Goal: Transaction & Acquisition: Book appointment/travel/reservation

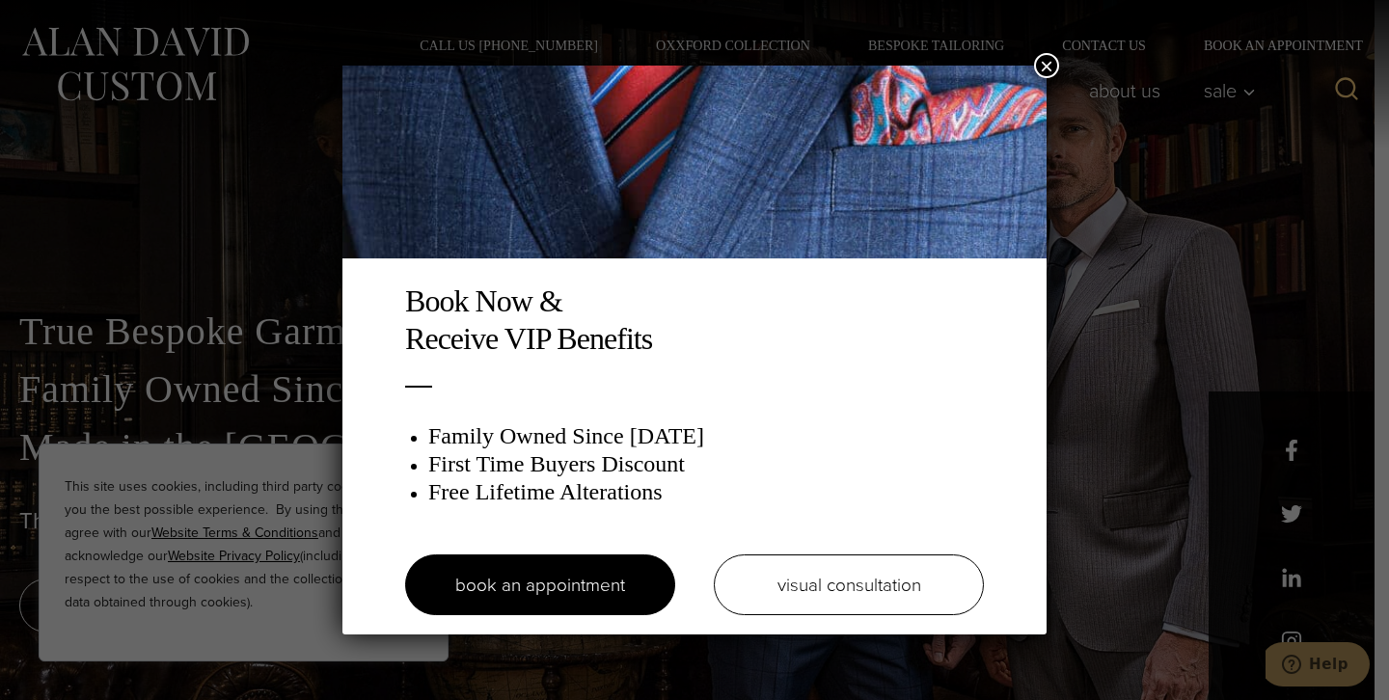
click at [1039, 61] on button "×" at bounding box center [1046, 65] width 25 height 25
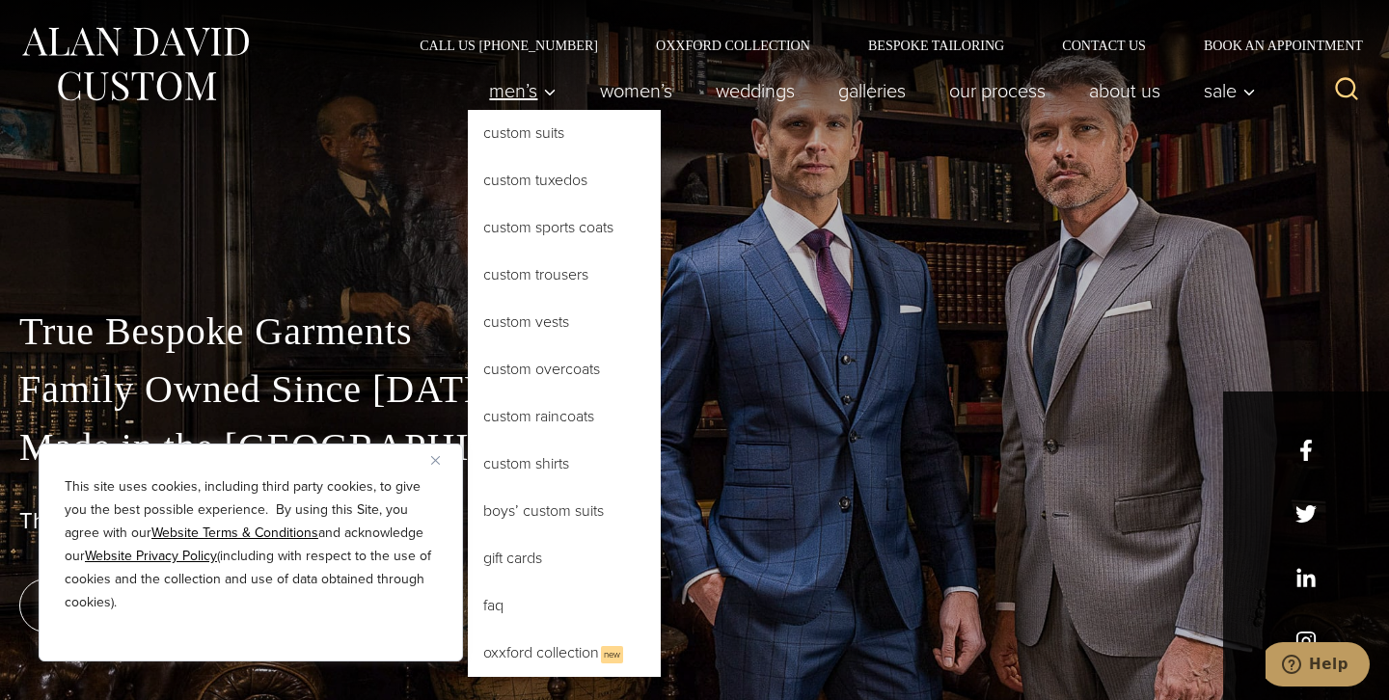
click at [502, 95] on span "Men’s" at bounding box center [523, 90] width 68 height 19
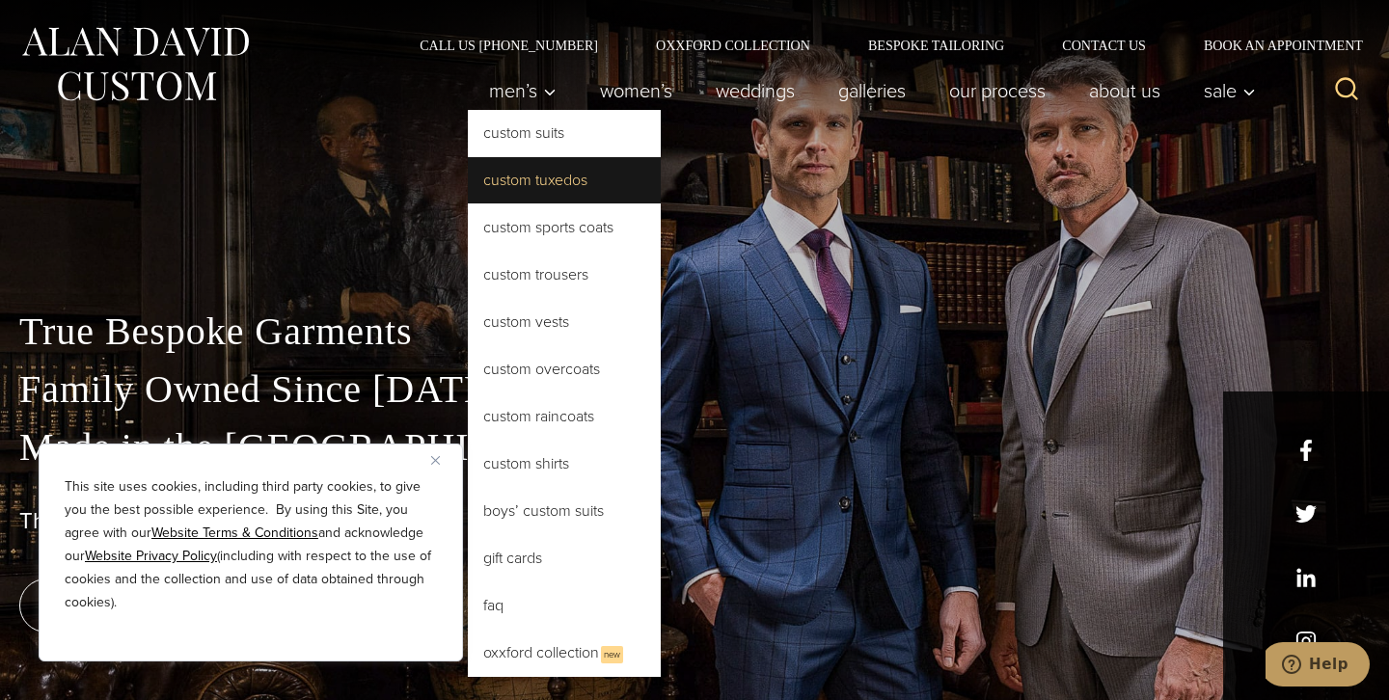
click at [538, 187] on link "Custom Tuxedos" at bounding box center [564, 180] width 193 height 46
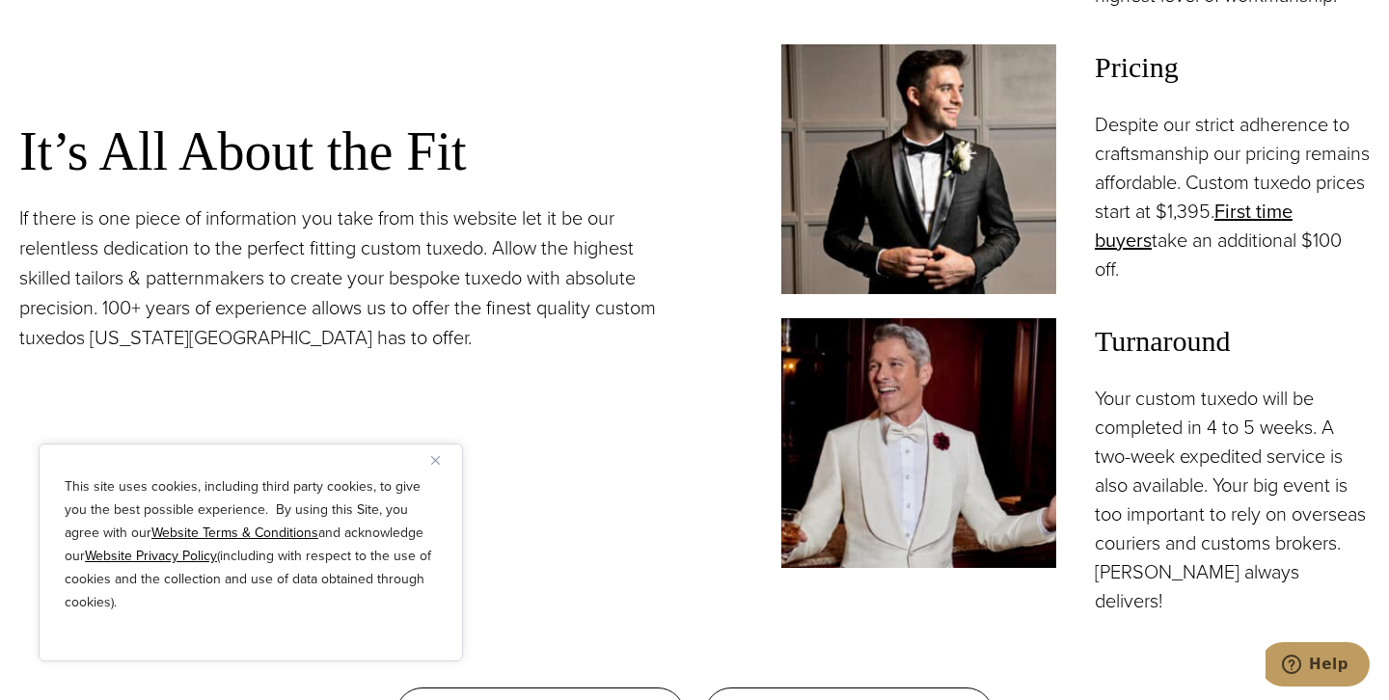
scroll to position [1689, 0]
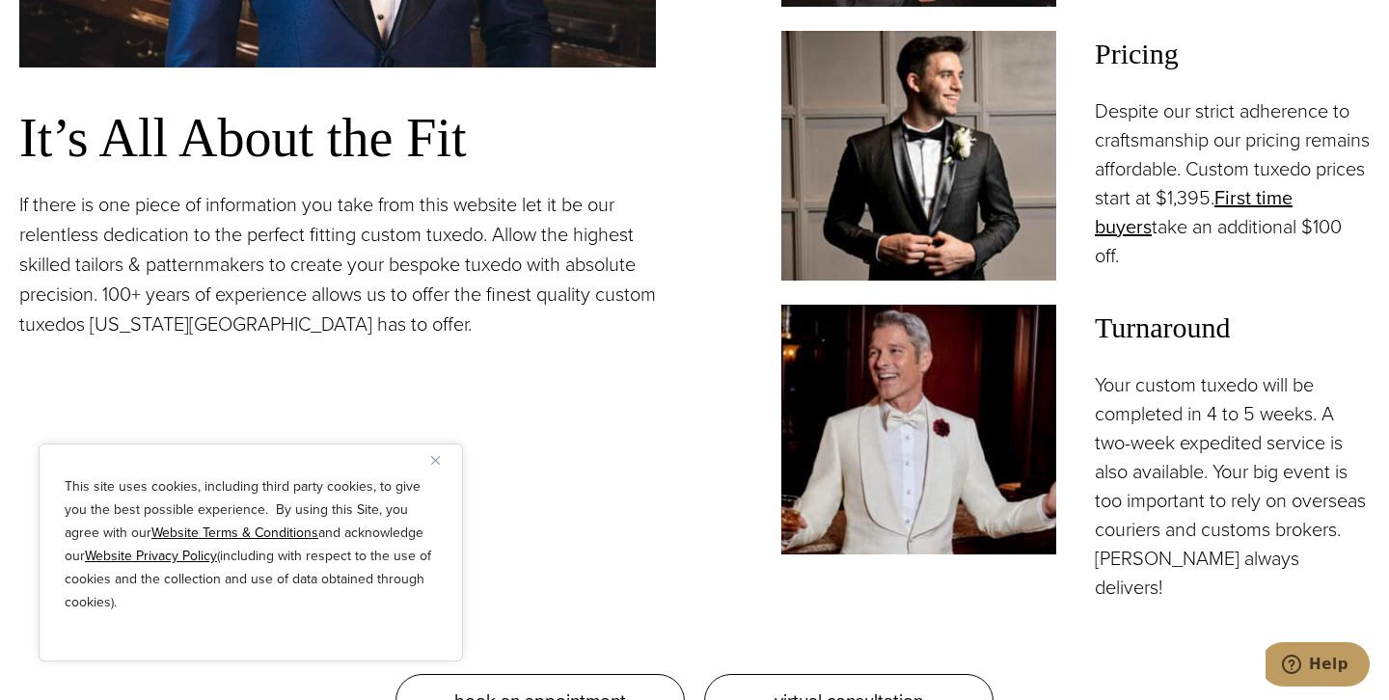
click at [429, 458] on div "This site uses cookies, including third party cookies, to give you the best pos…" at bounding box center [251, 553] width 424 height 218
click at [433, 459] on img "Close" at bounding box center [435, 460] width 9 height 9
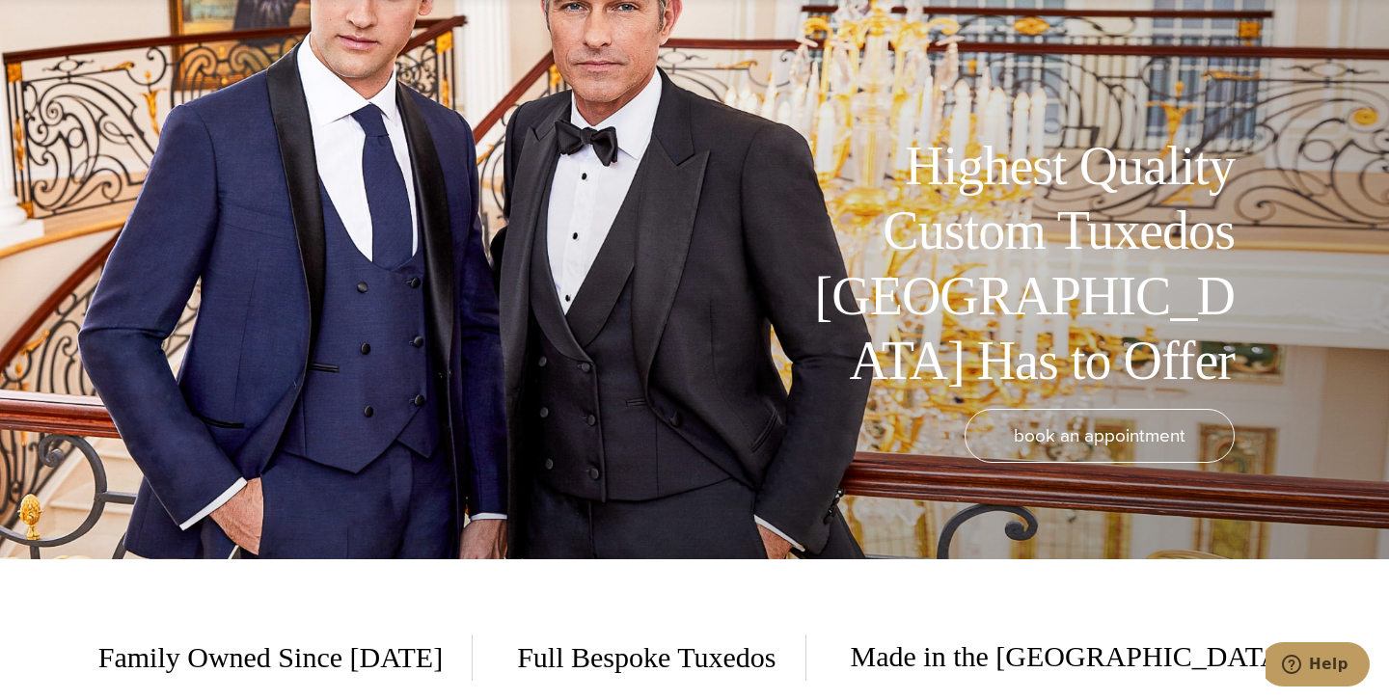
scroll to position [0, 0]
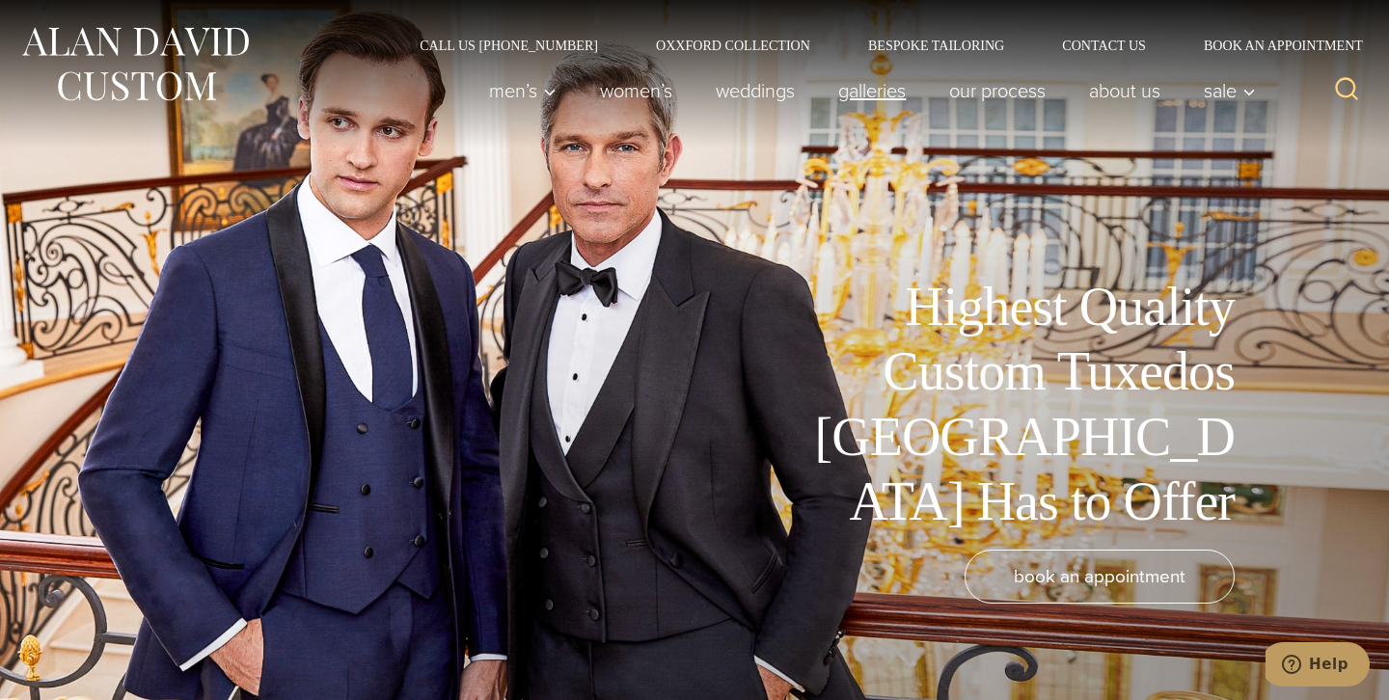
click at [859, 92] on link "Galleries" at bounding box center [872, 90] width 111 height 39
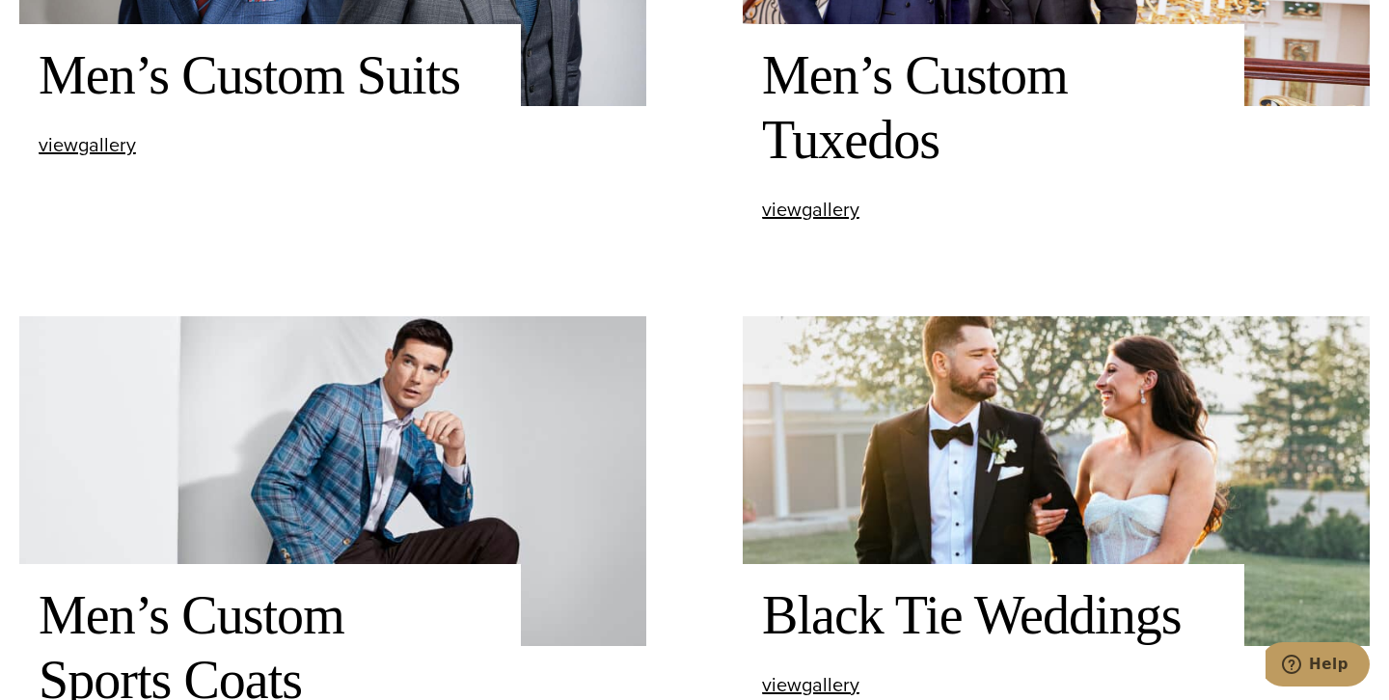
scroll to position [994, 0]
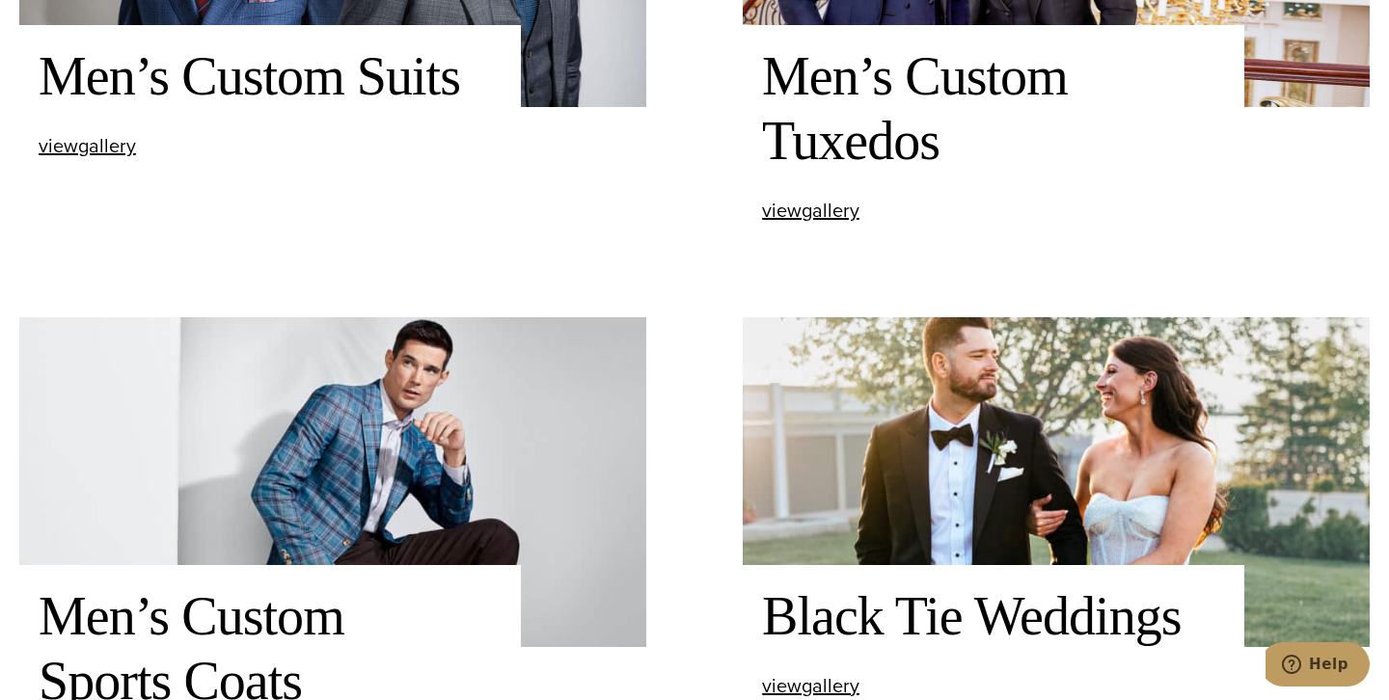
click at [815, 223] on div "Men’s Custom Tuxedos view Men’s Custom Tuxedos gallery" at bounding box center [994, 132] width 502 height 215
click at [812, 214] on span "view Men’s Custom Tuxedos gallery" at bounding box center [810, 210] width 97 height 29
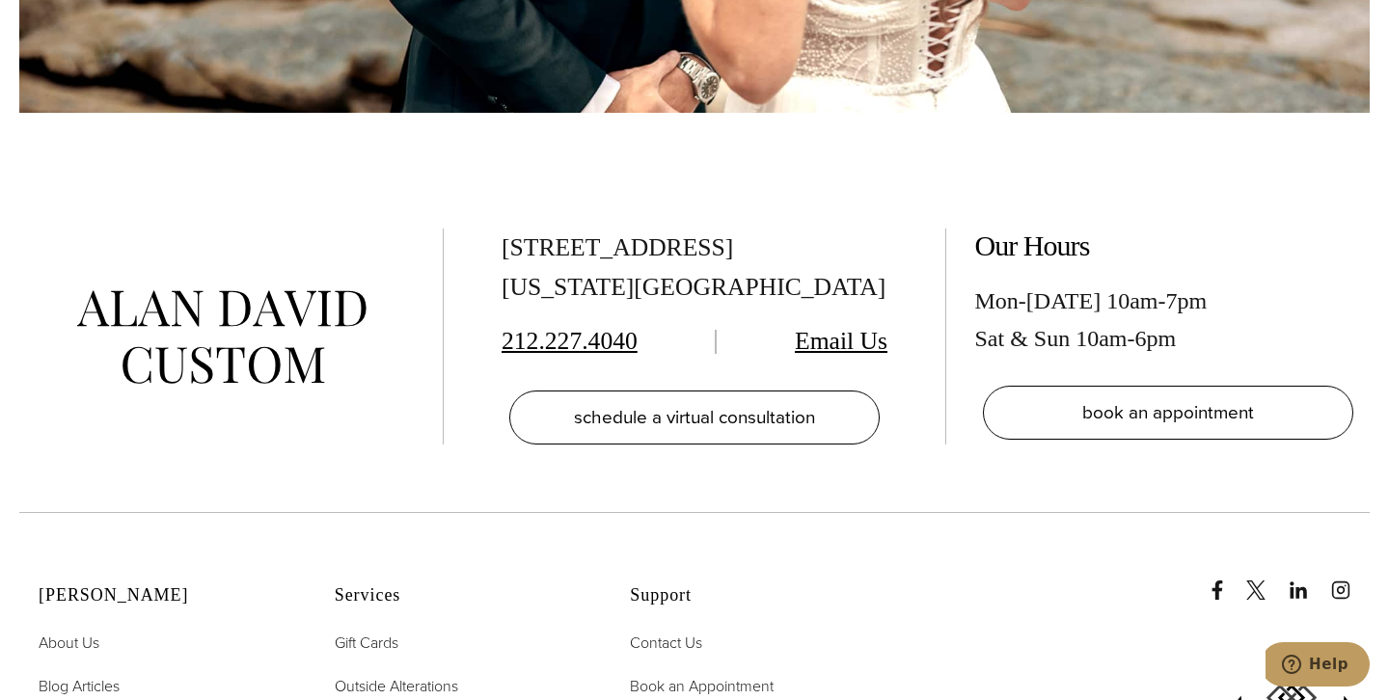
scroll to position [9253, 0]
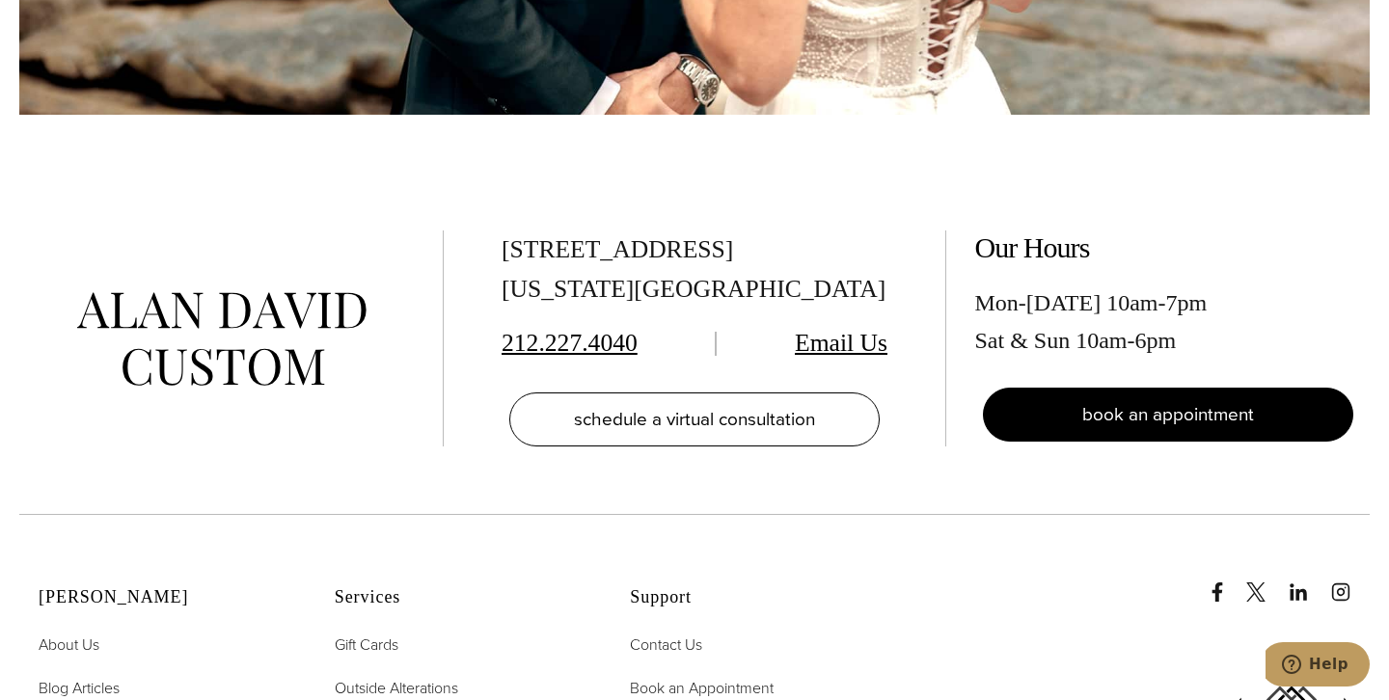
click at [1030, 431] on link "book an appointment" at bounding box center [1168, 415] width 370 height 54
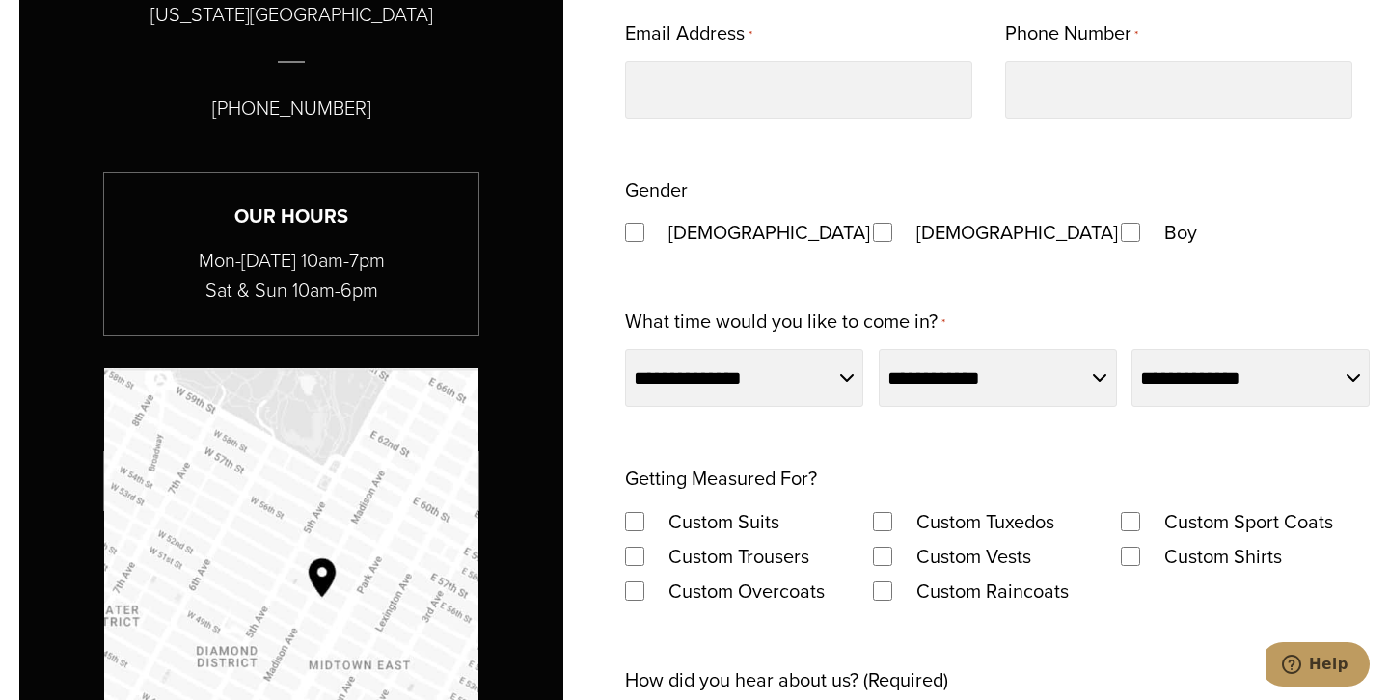
scroll to position [1171, 0]
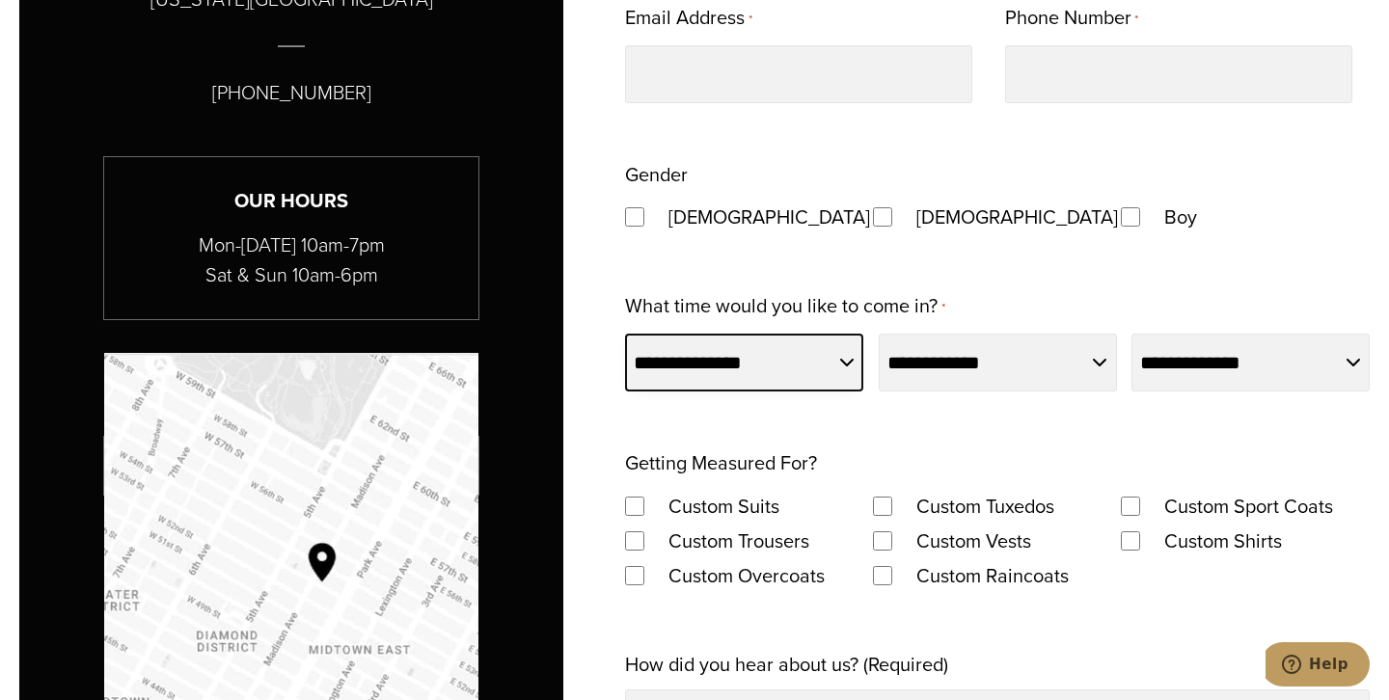
click at [843, 376] on select "**********" at bounding box center [744, 363] width 238 height 58
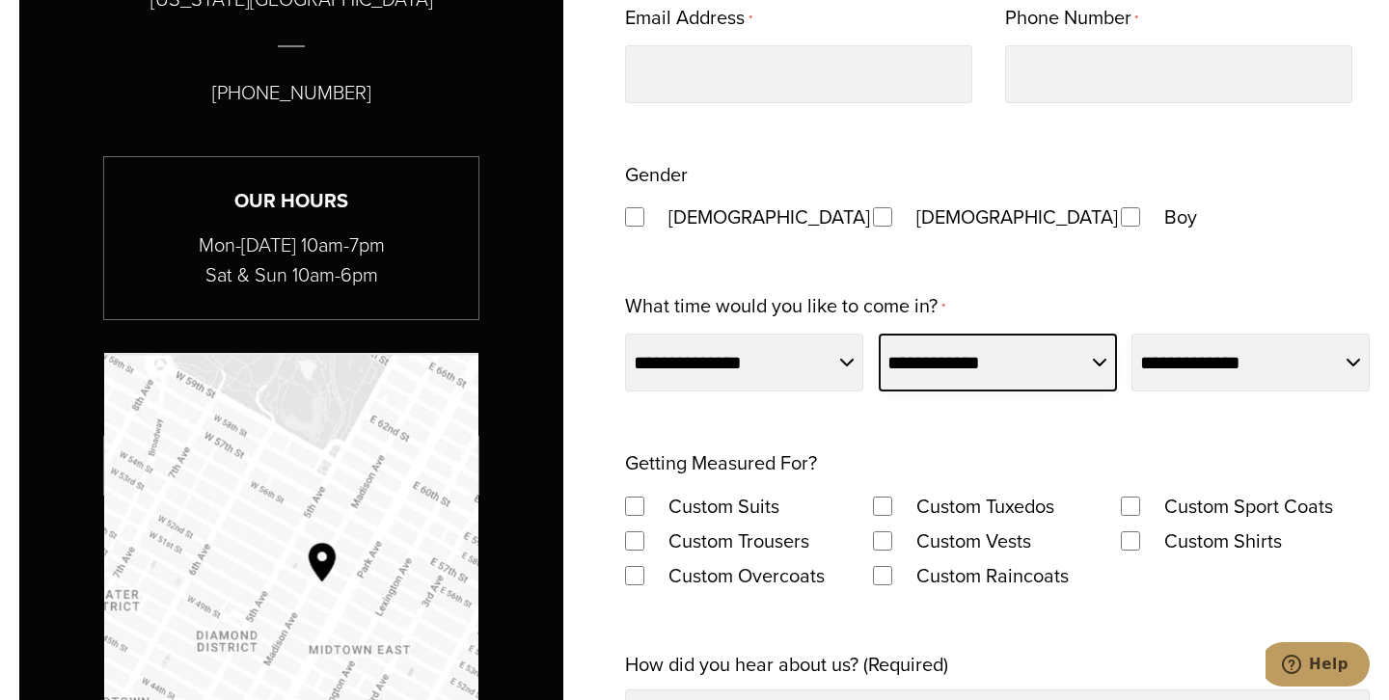
click at [909, 363] on select "**********" at bounding box center [998, 363] width 238 height 58
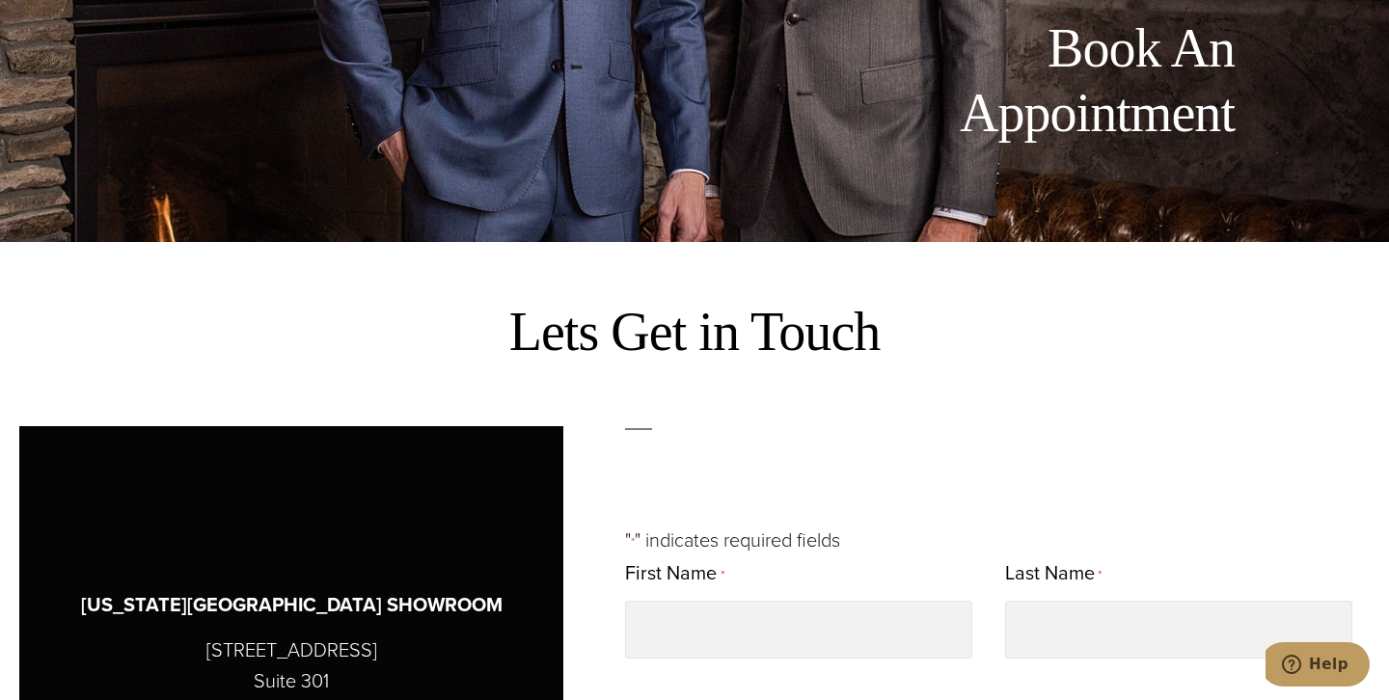
scroll to position [0, 0]
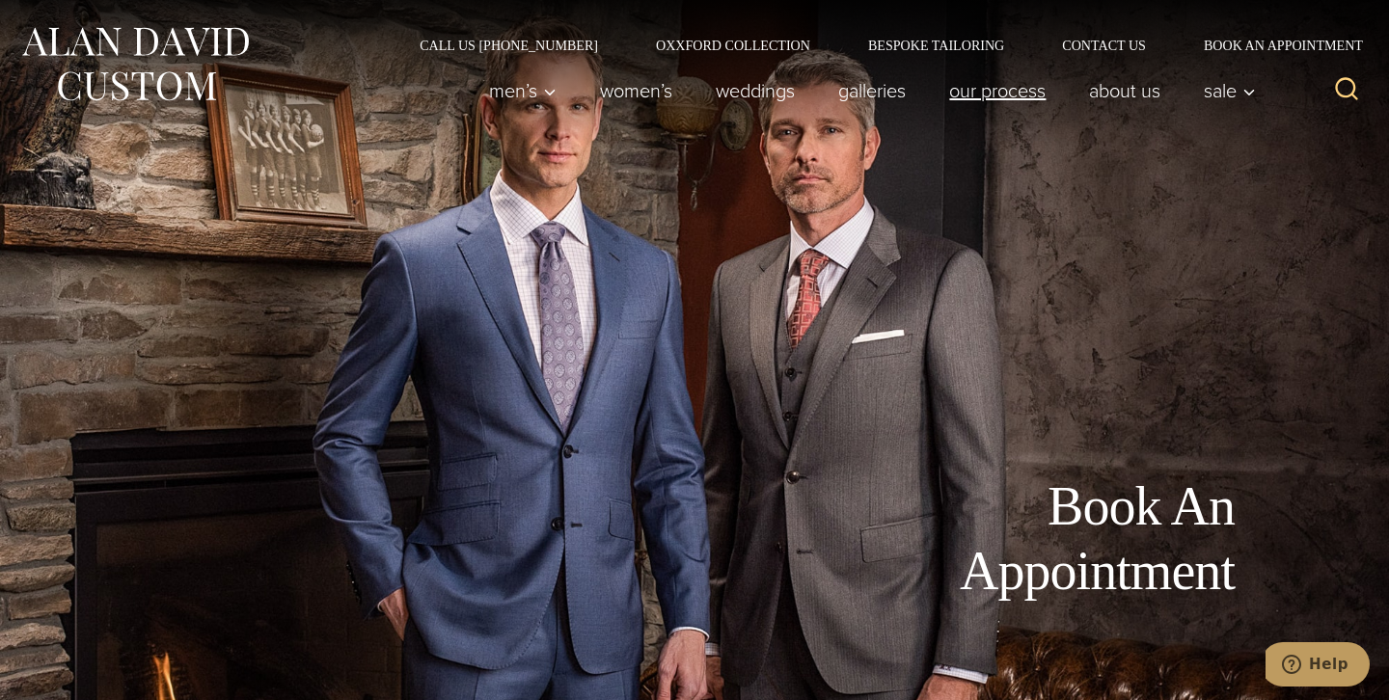
click at [1021, 86] on link "Our Process" at bounding box center [998, 90] width 140 height 39
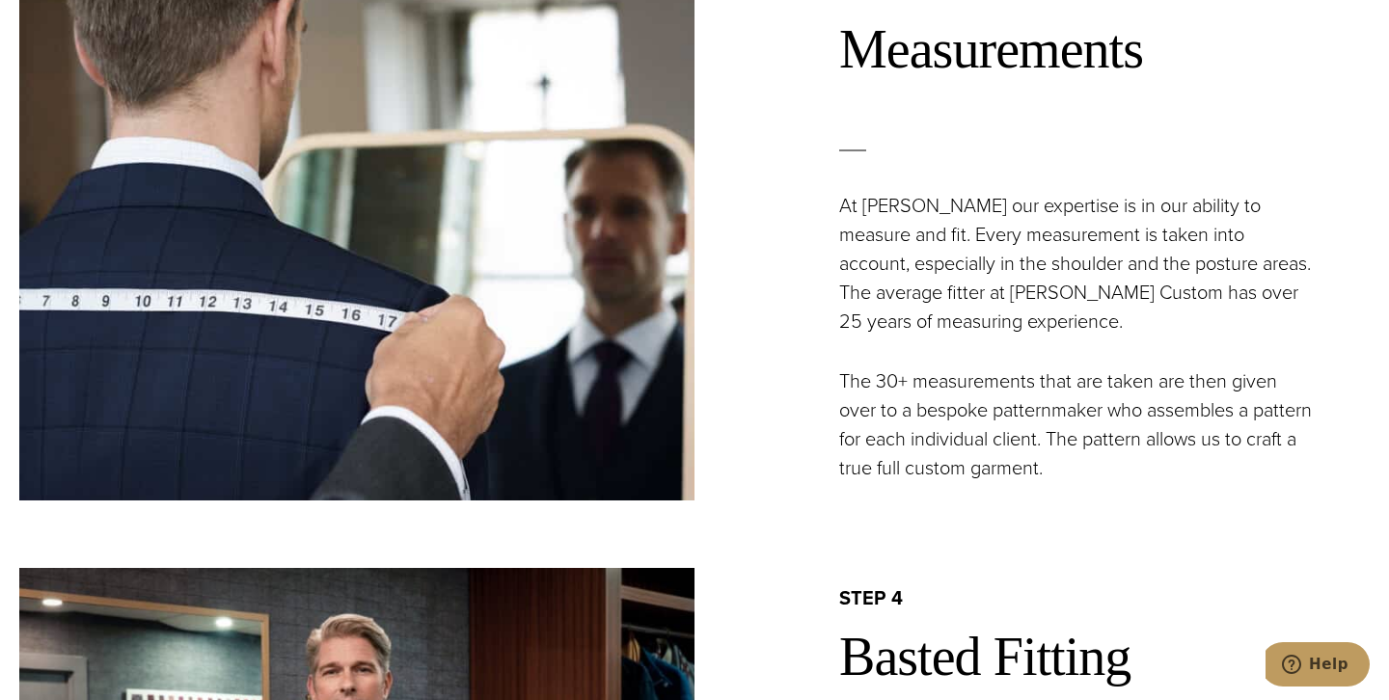
scroll to position [2468, 0]
